Goal: Task Accomplishment & Management: Manage account settings

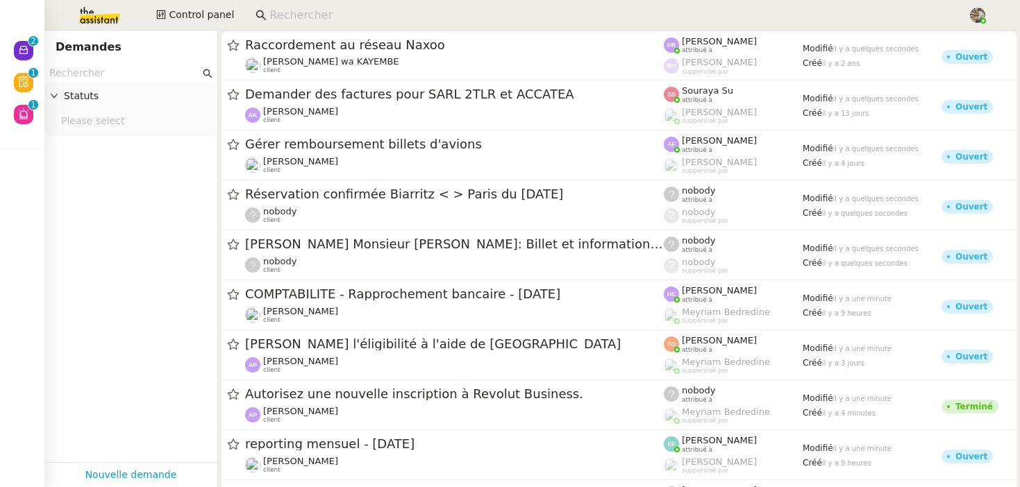
click at [311, 15] on input at bounding box center [611, 15] width 684 height 19
paste input "[PERSON_NAME]"
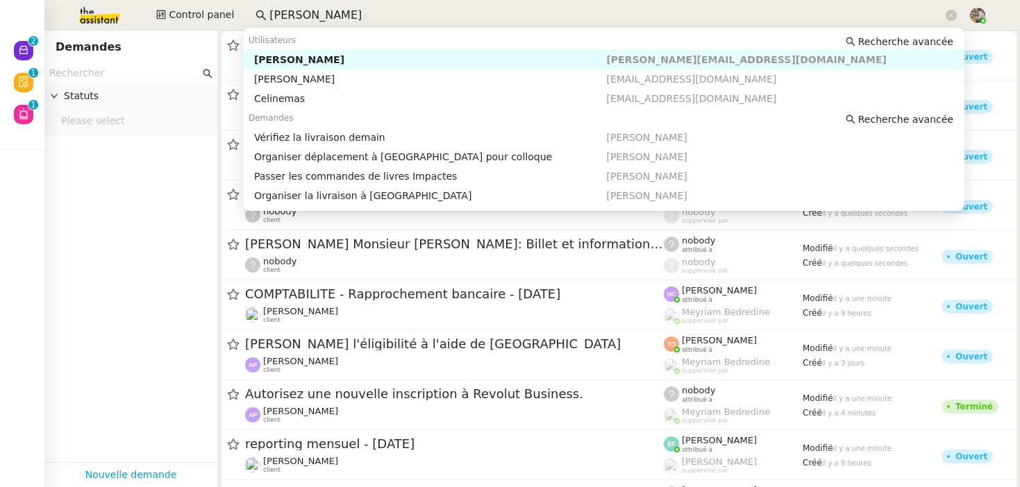
click at [312, 56] on div "[PERSON_NAME]" at bounding box center [430, 59] width 353 height 12
type input "[PERSON_NAME]"
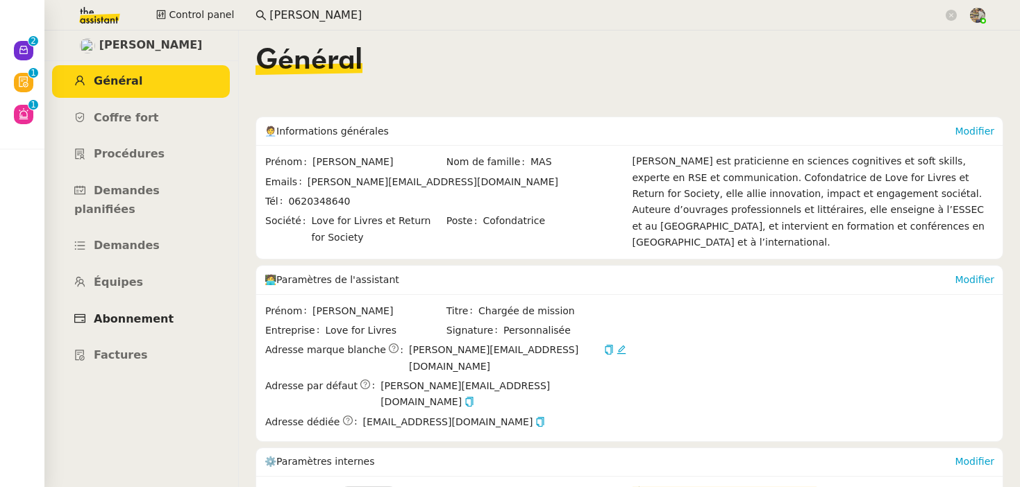
click at [136, 312] on span "Abonnement" at bounding box center [134, 318] width 80 height 13
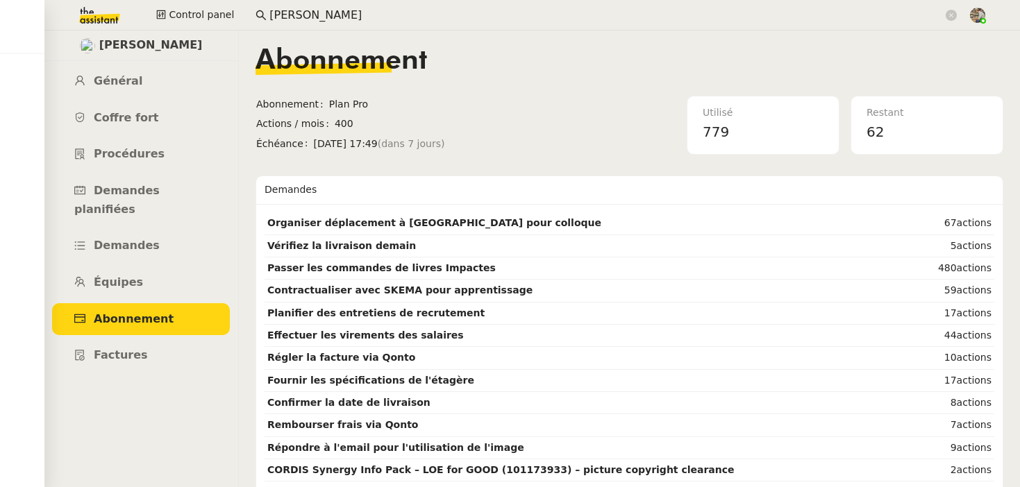
click at [136, 37] on span "[PERSON_NAME]" at bounding box center [150, 45] width 103 height 19
copy span "[PERSON_NAME]"
click at [877, 124] on span "62" at bounding box center [874, 132] width 17 height 17
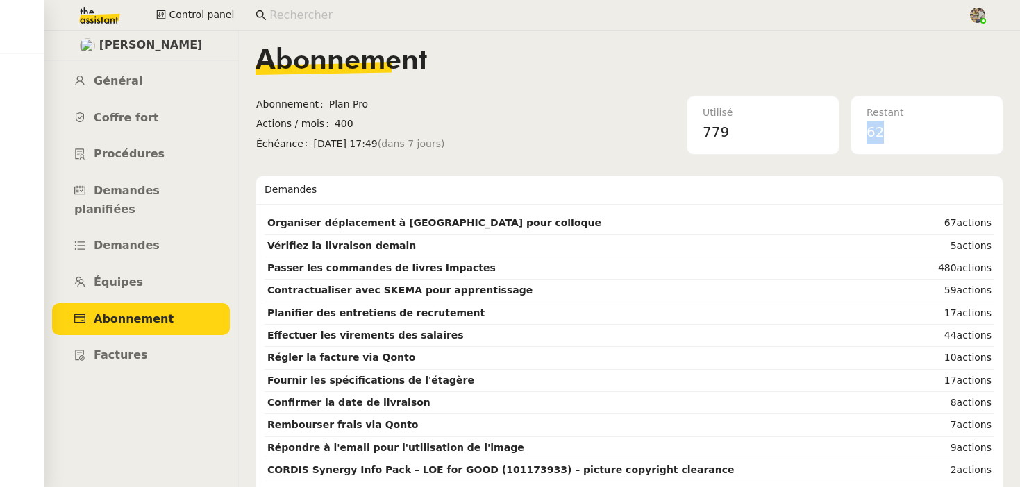
click at [877, 124] on span "62" at bounding box center [874, 132] width 17 height 17
copy span "62"
